Goal: Information Seeking & Learning: Learn about a topic

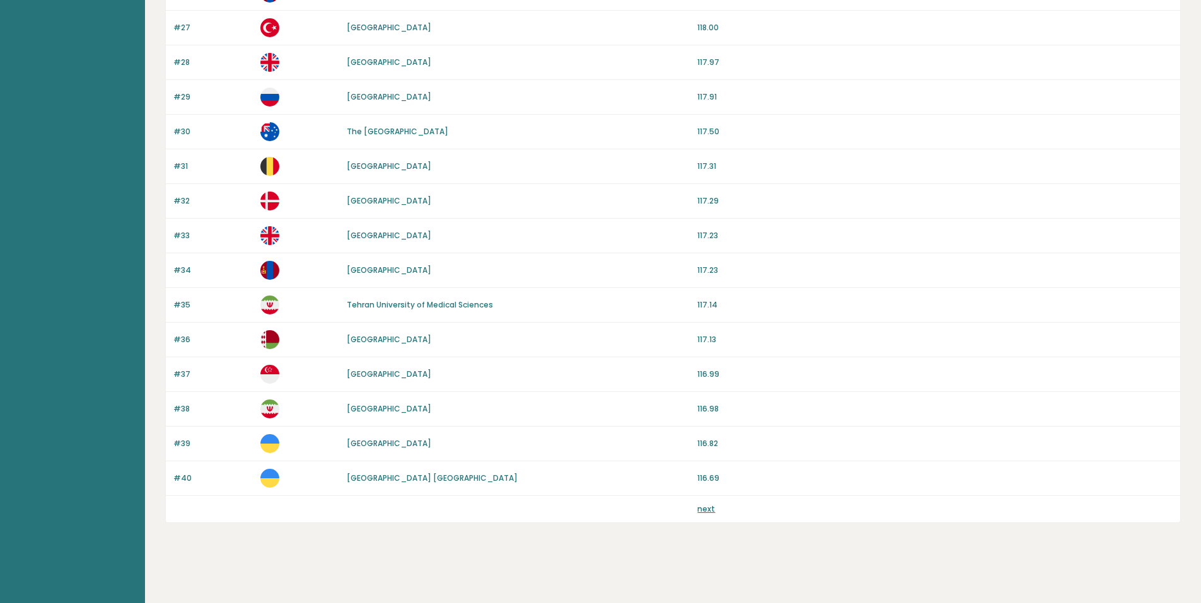
scroll to position [1034, 0]
click at [705, 509] on link "next" at bounding box center [706, 508] width 18 height 11
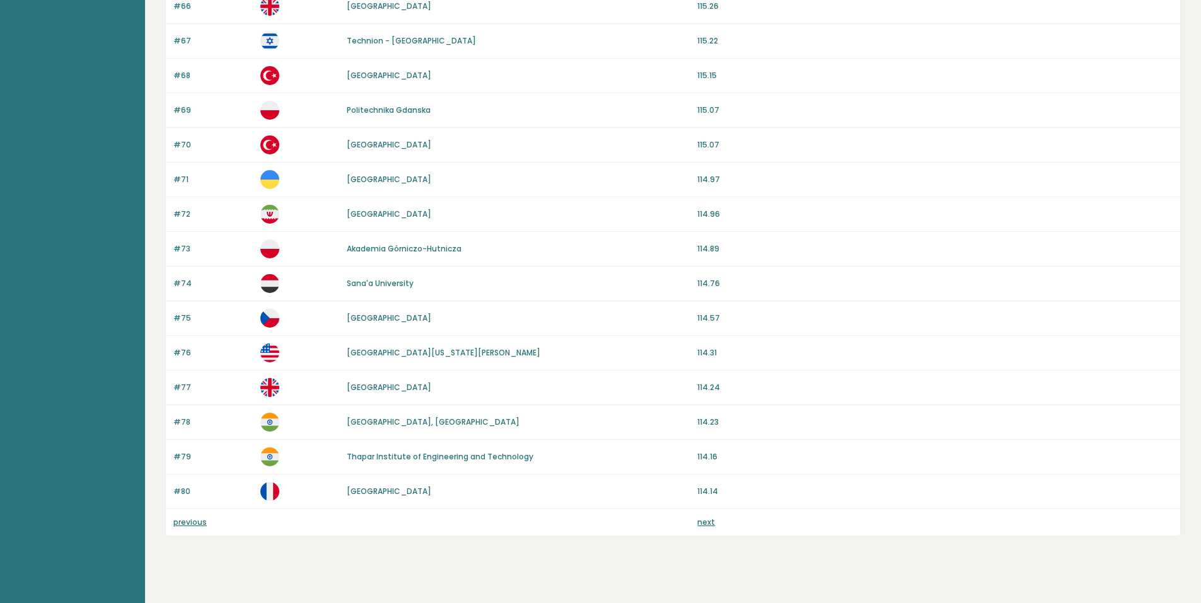
scroll to position [1034, 0]
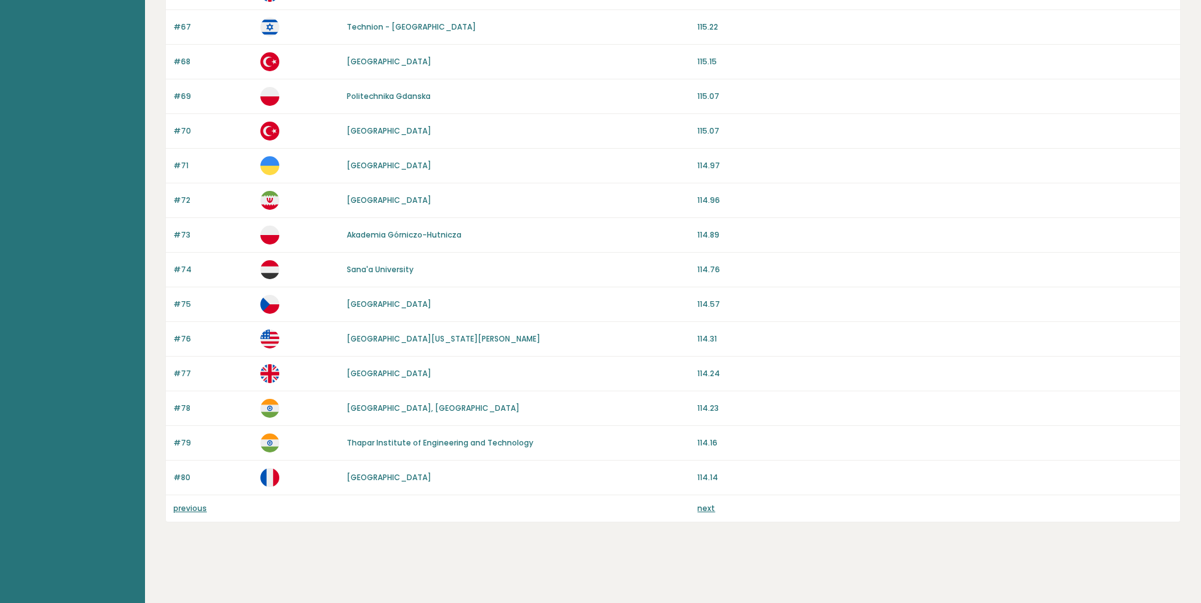
click at [698, 507] on link "next" at bounding box center [706, 508] width 18 height 11
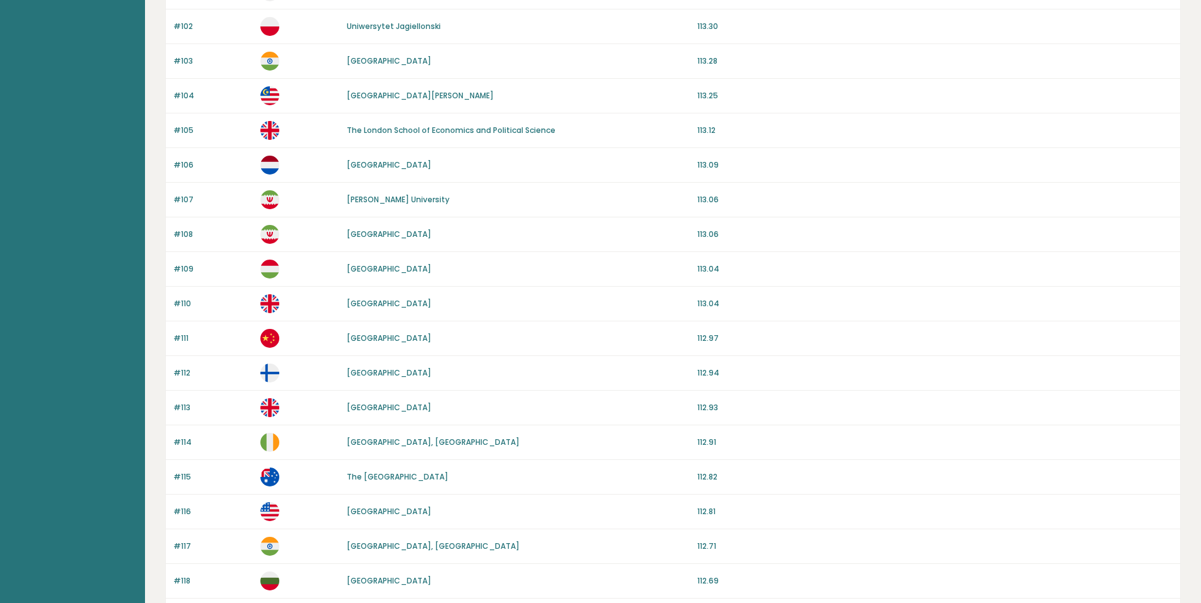
scroll to position [1034, 0]
